Goal: Task Accomplishment & Management: Use online tool/utility

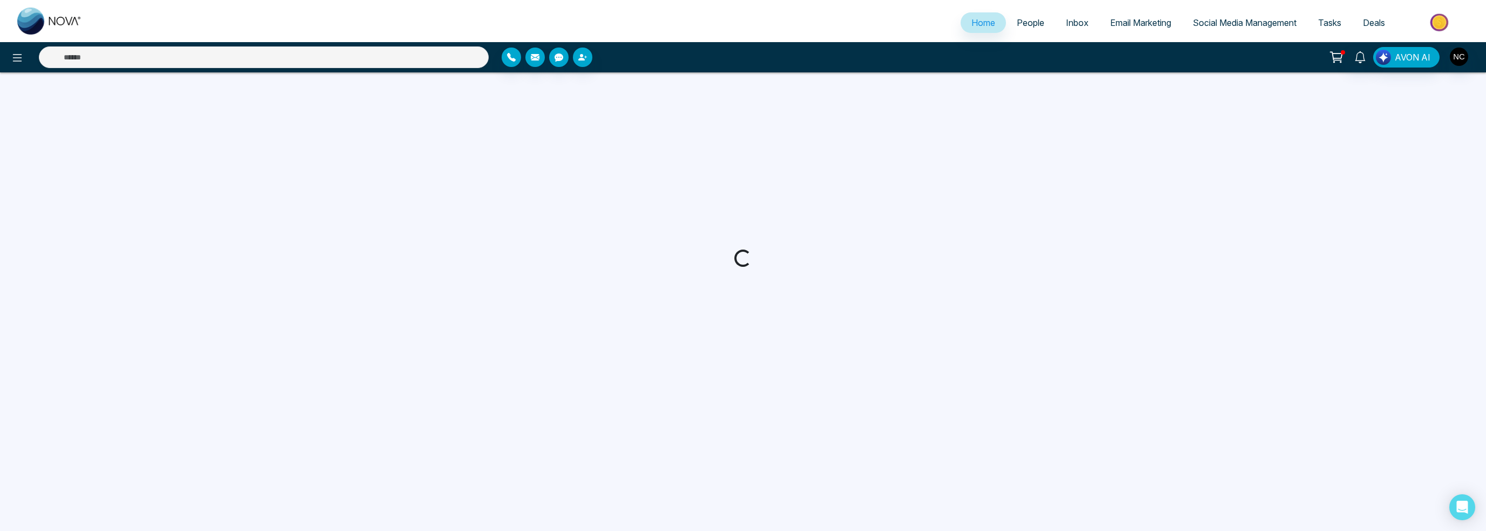
select select "*"
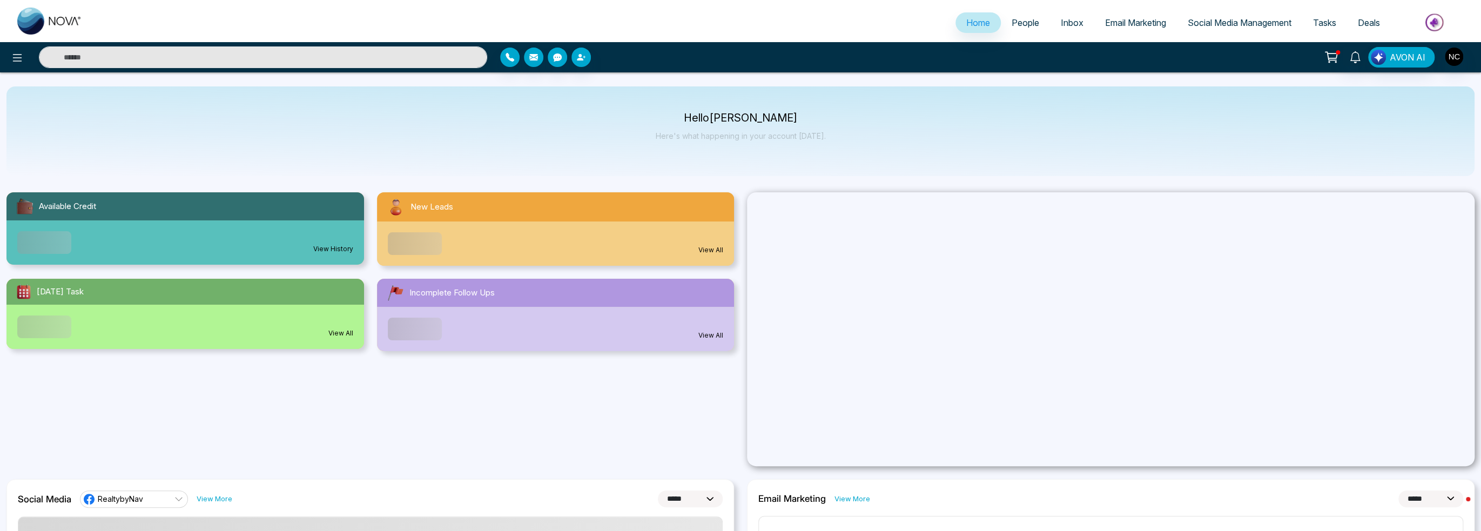
click at [1242, 17] on span "Social Media Management" at bounding box center [1239, 22] width 104 height 11
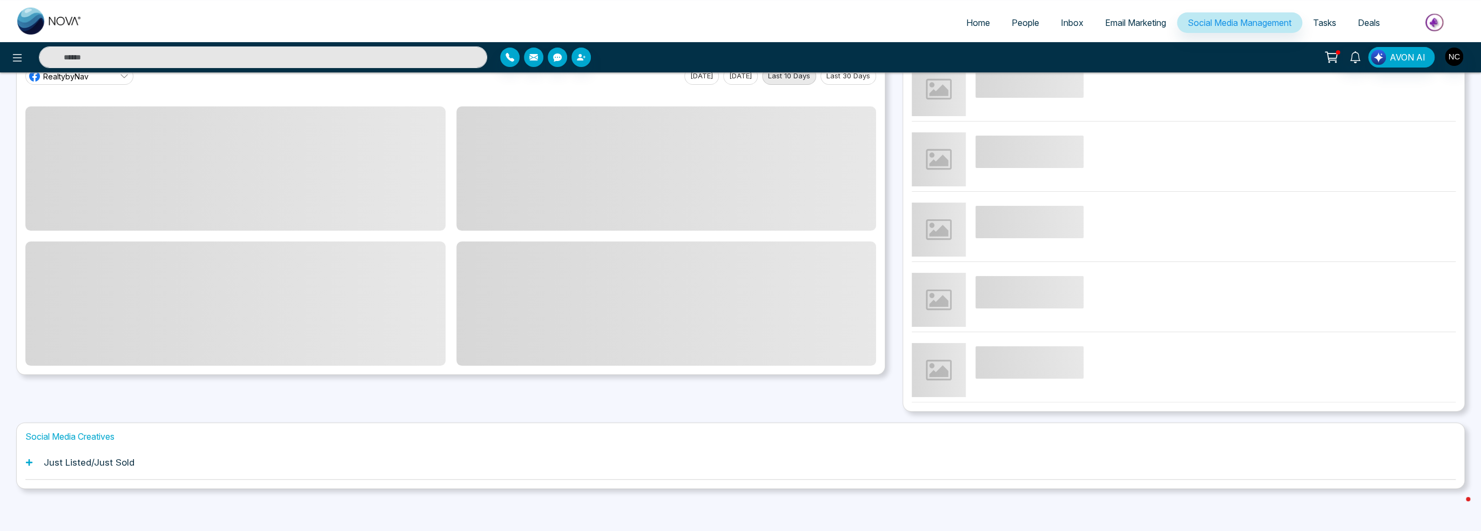
click at [201, 463] on div "Just Listed/Just Sold" at bounding box center [740, 462] width 1430 height 33
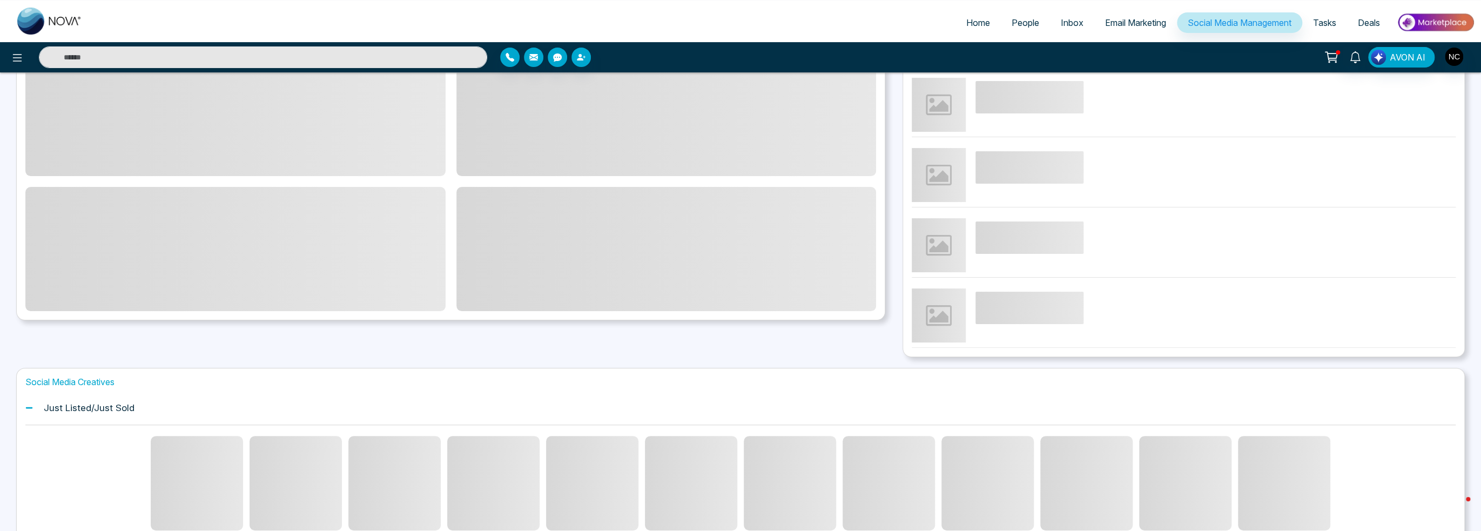
scroll to position [183, 0]
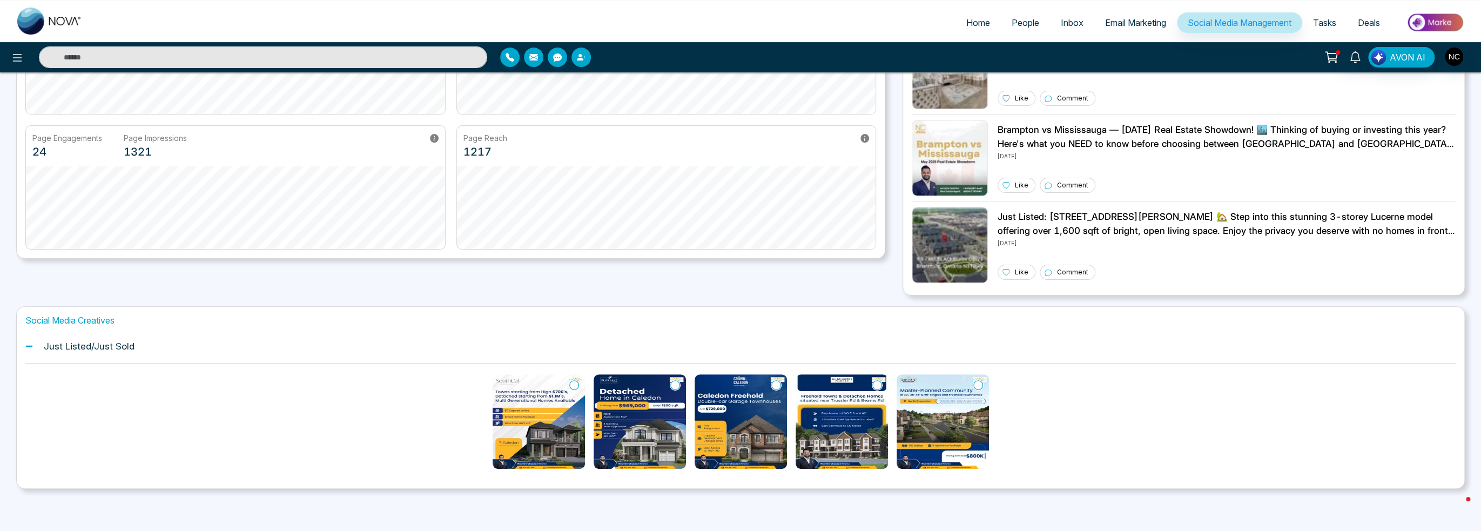
click at [1138, 37] on ul "Home People Inbox Email Marketing Social Media Management Tasks Deals" at bounding box center [783, 24] width 1381 height 30
click at [1148, 25] on span "Email Marketing" at bounding box center [1135, 22] width 61 height 11
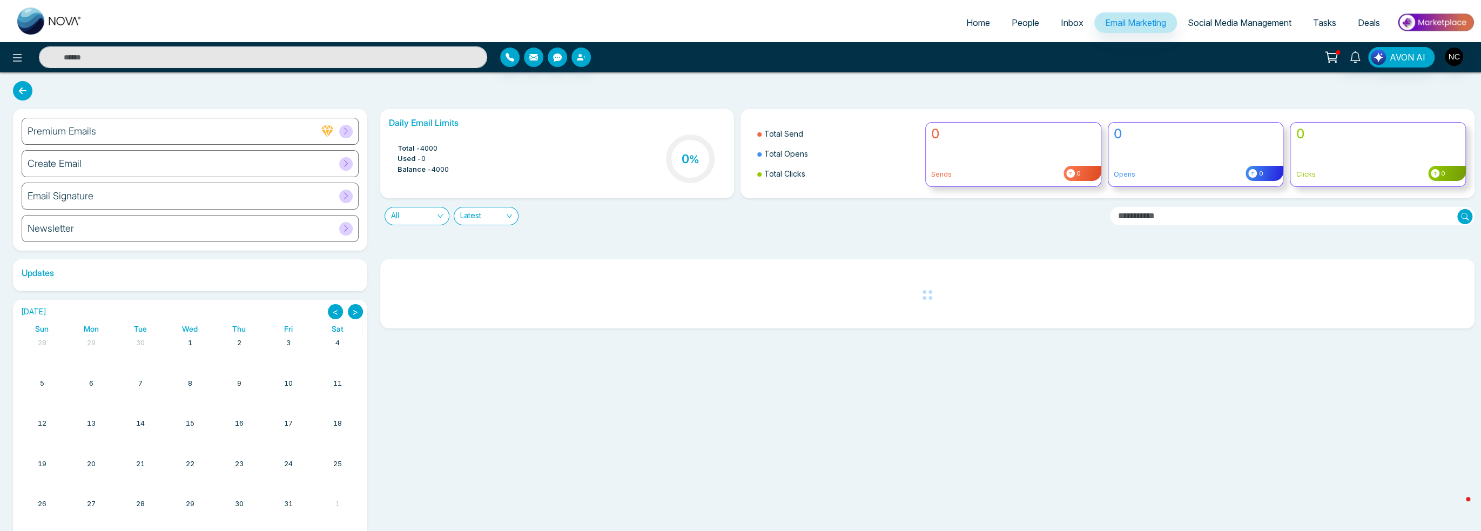
click at [140, 204] on div "Email Signature" at bounding box center [190, 196] width 337 height 27
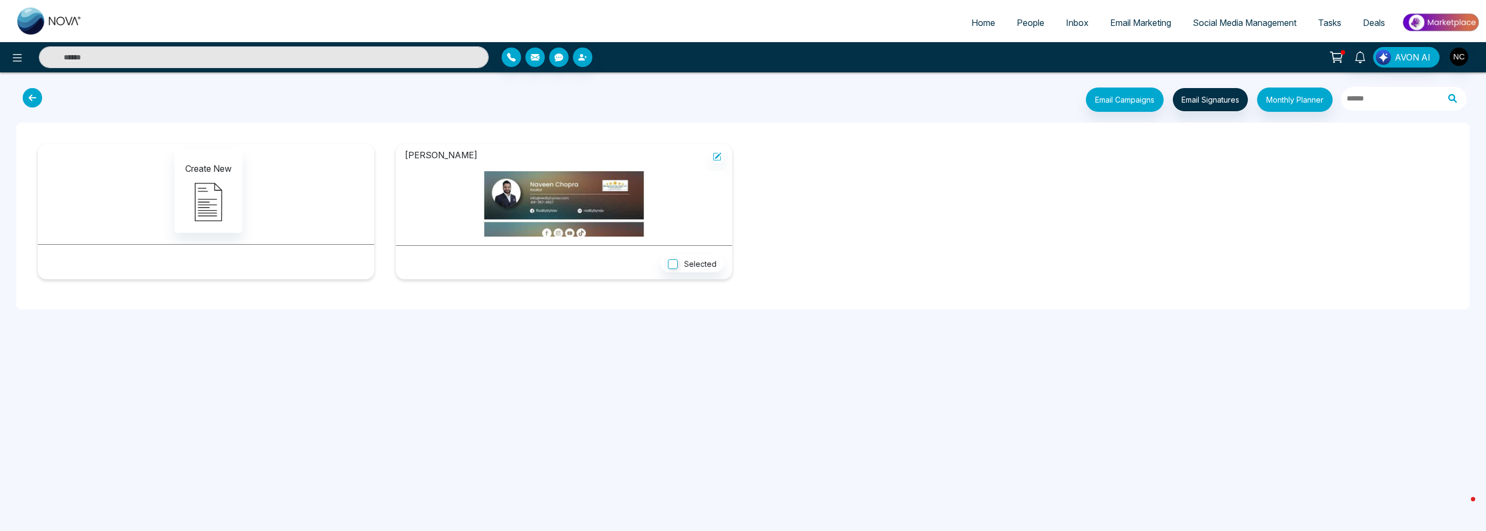
click at [30, 100] on icon at bounding box center [32, 97] width 19 height 19
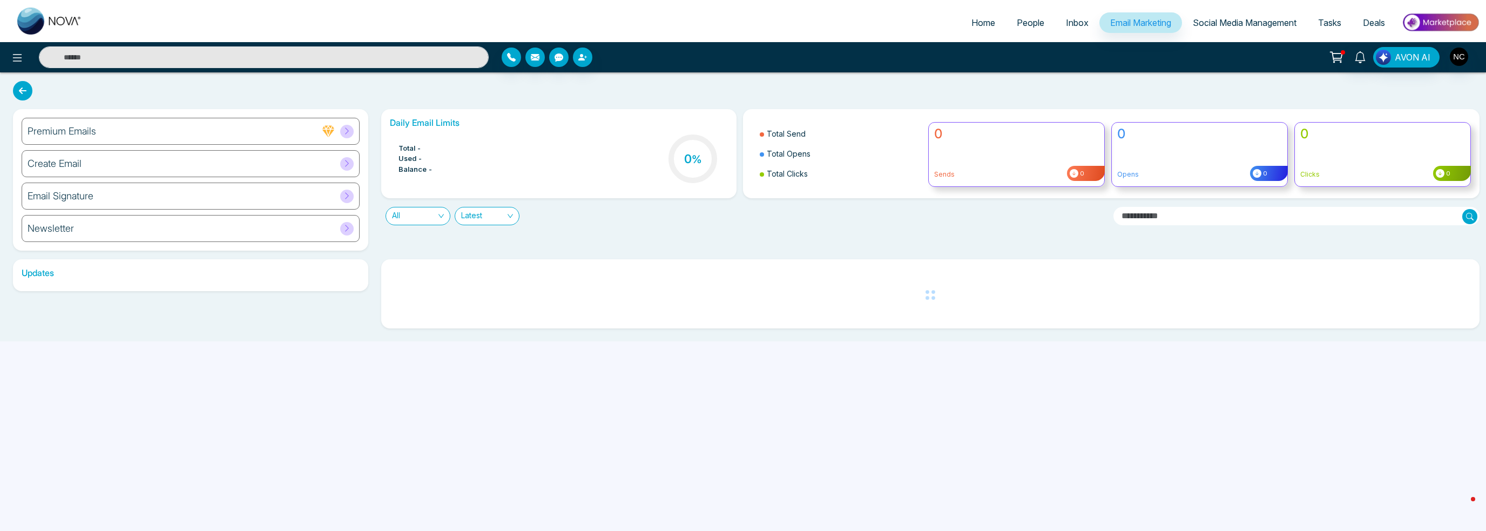
click at [134, 158] on div "Create Email" at bounding box center [191, 163] width 338 height 27
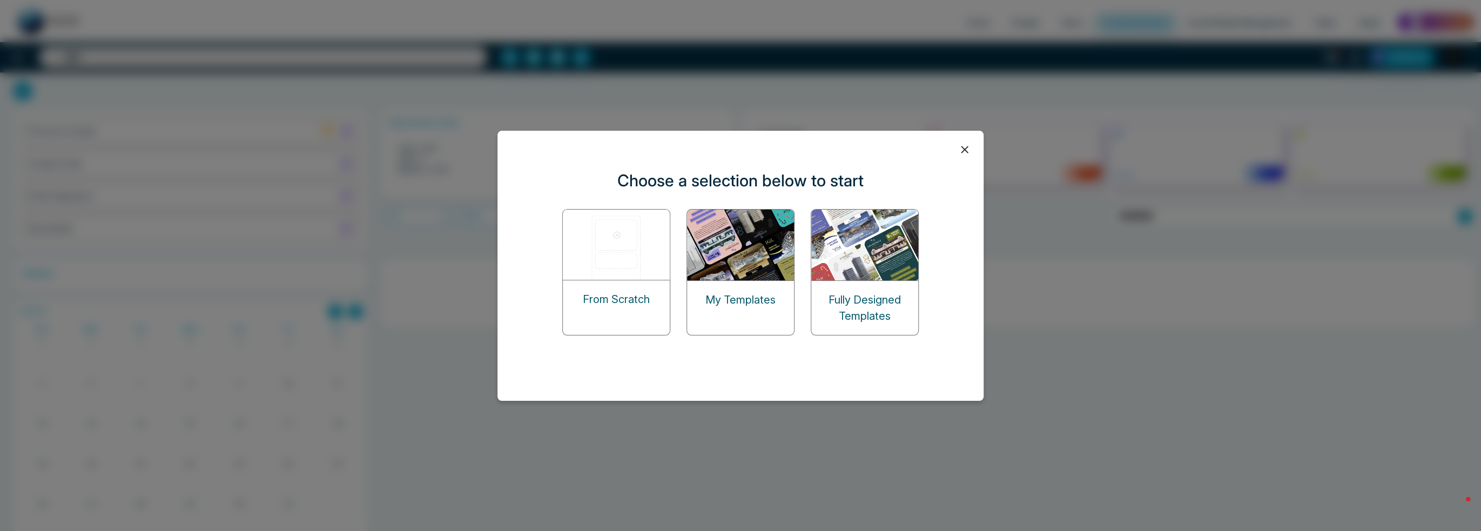
click at [724, 308] on div "My Templates" at bounding box center [740, 300] width 107 height 38
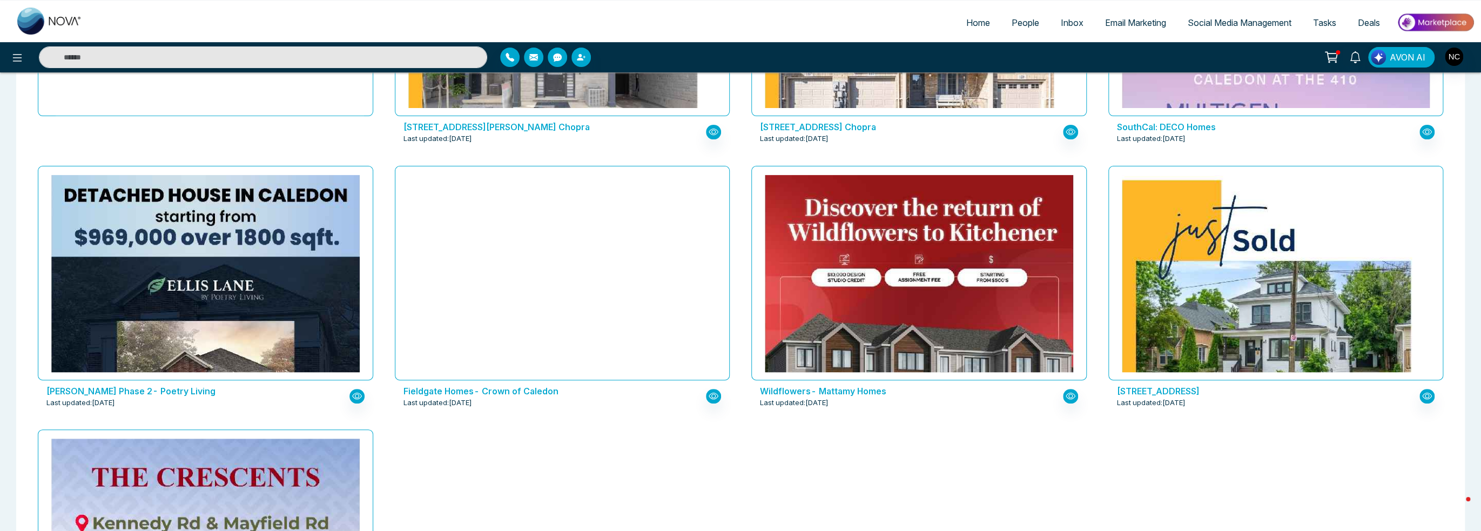
scroll to position [324, 0]
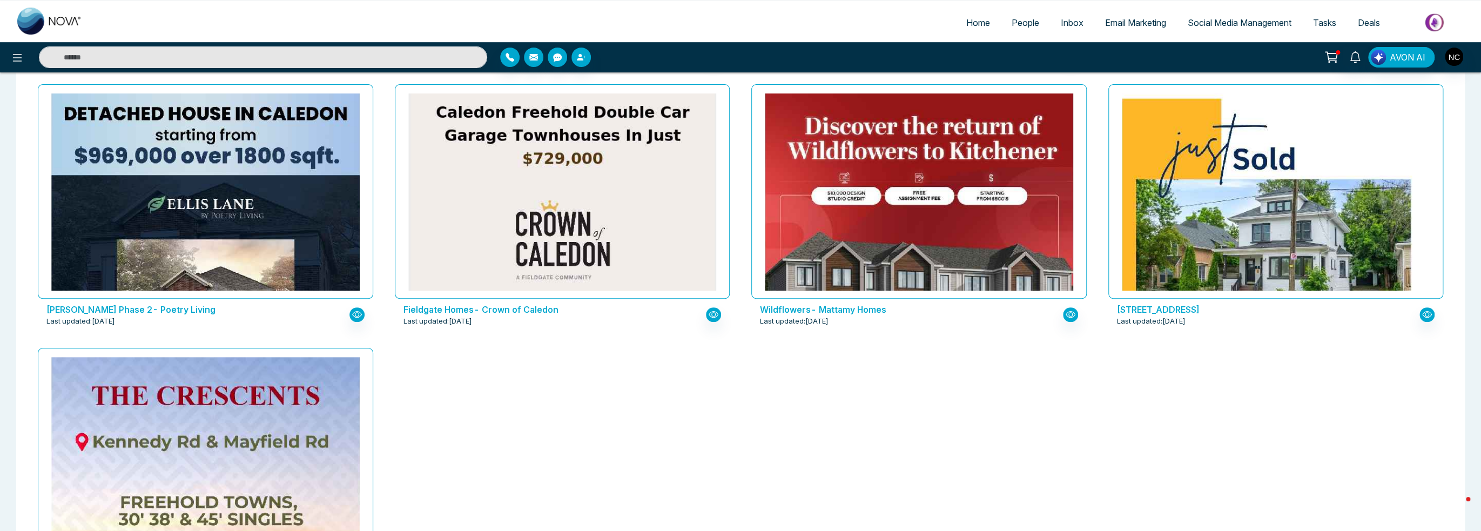
click at [975, 32] on link "Home" at bounding box center [977, 22] width 45 height 21
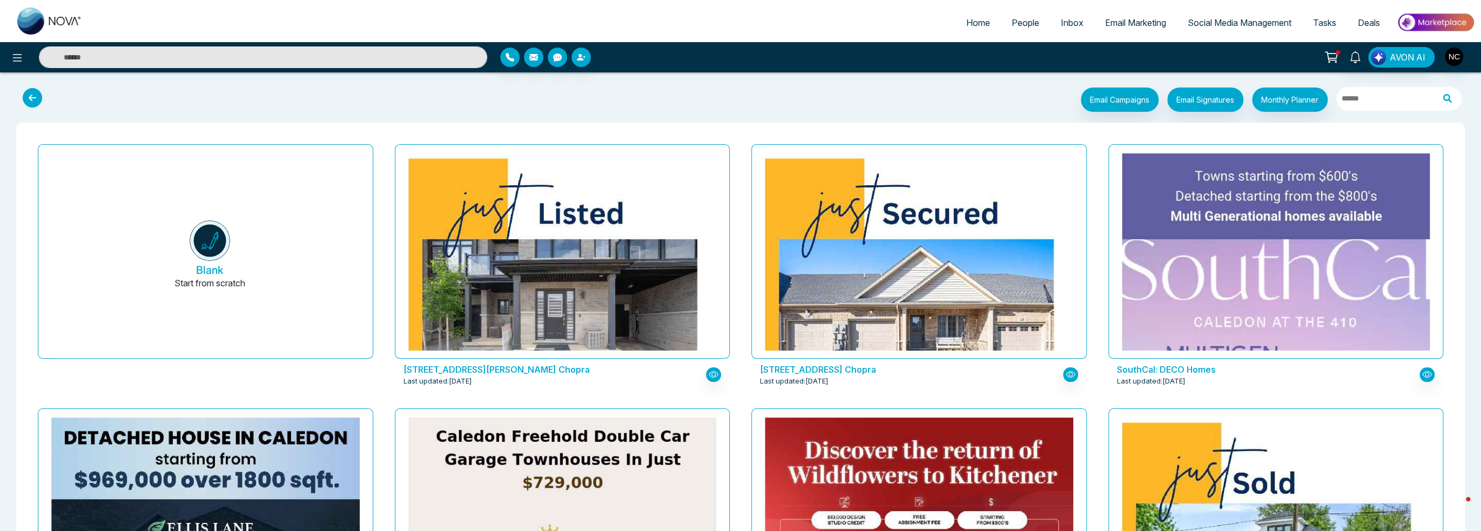
select select "*"
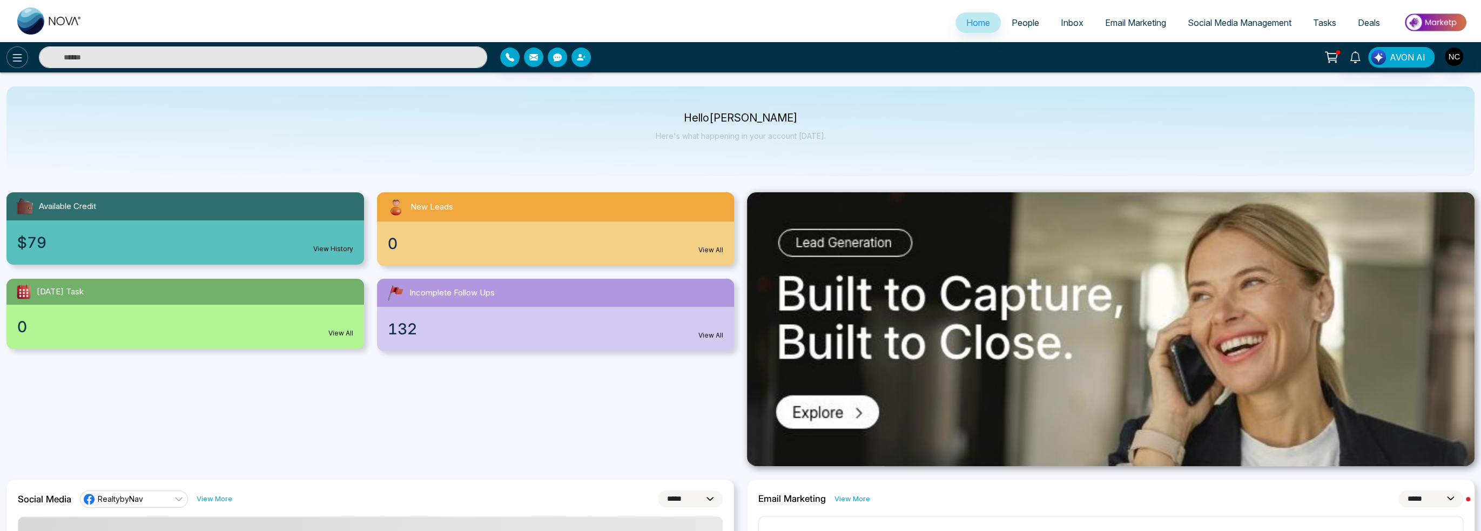
click at [10, 60] on button at bounding box center [17, 57] width 22 height 22
